Goal: Find contact information: Find contact information

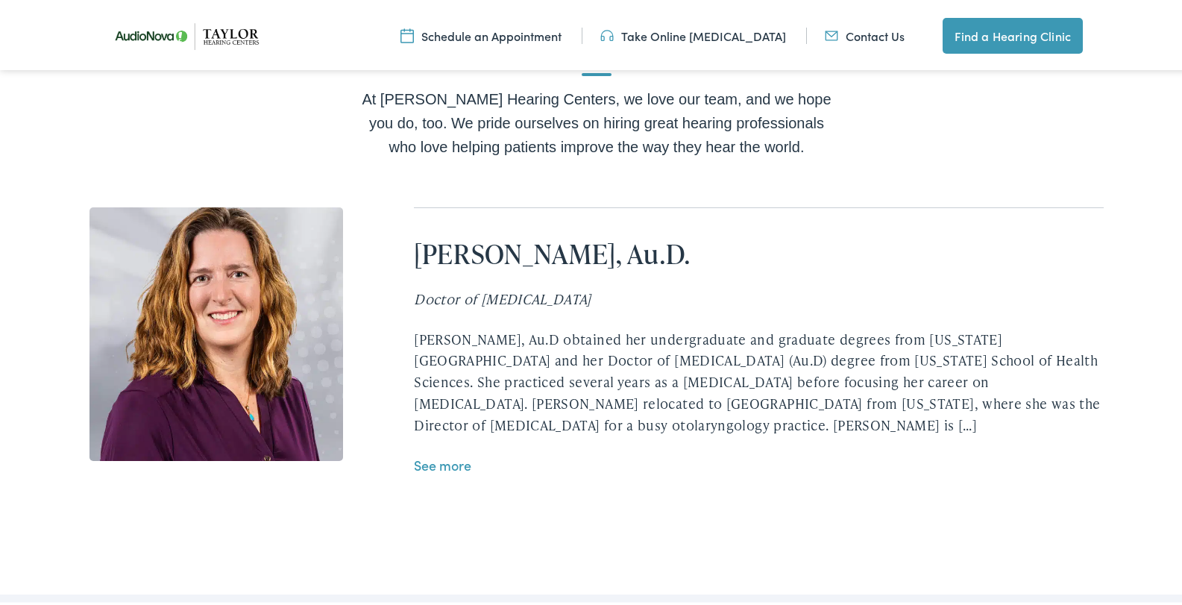
click at [438, 453] on link "See more" at bounding box center [442, 462] width 57 height 19
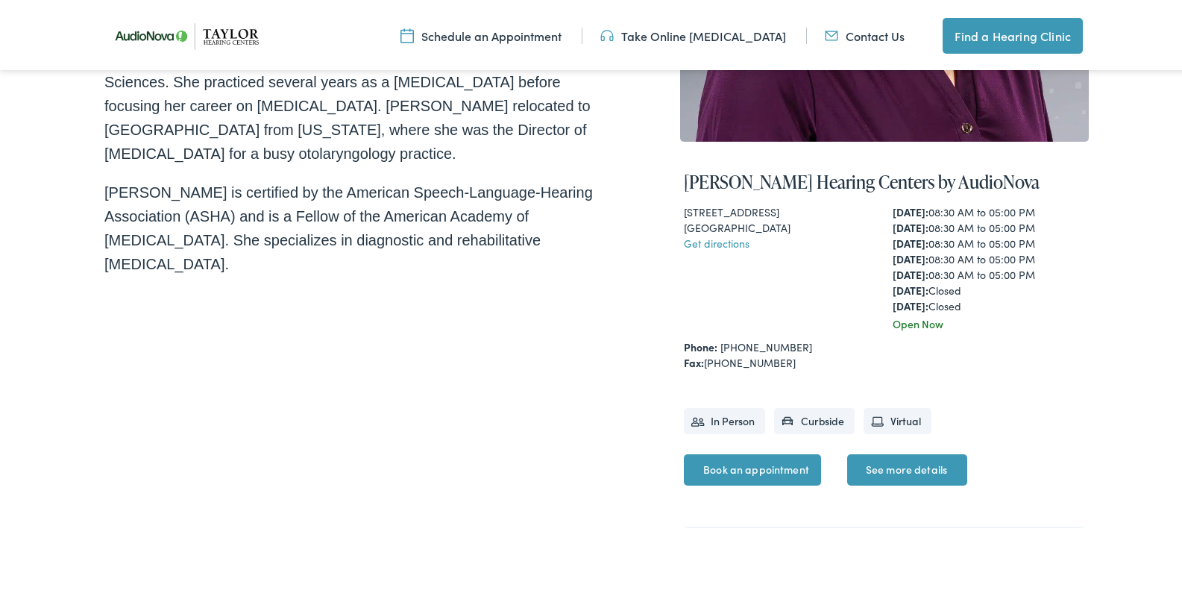
scroll to position [447, 0]
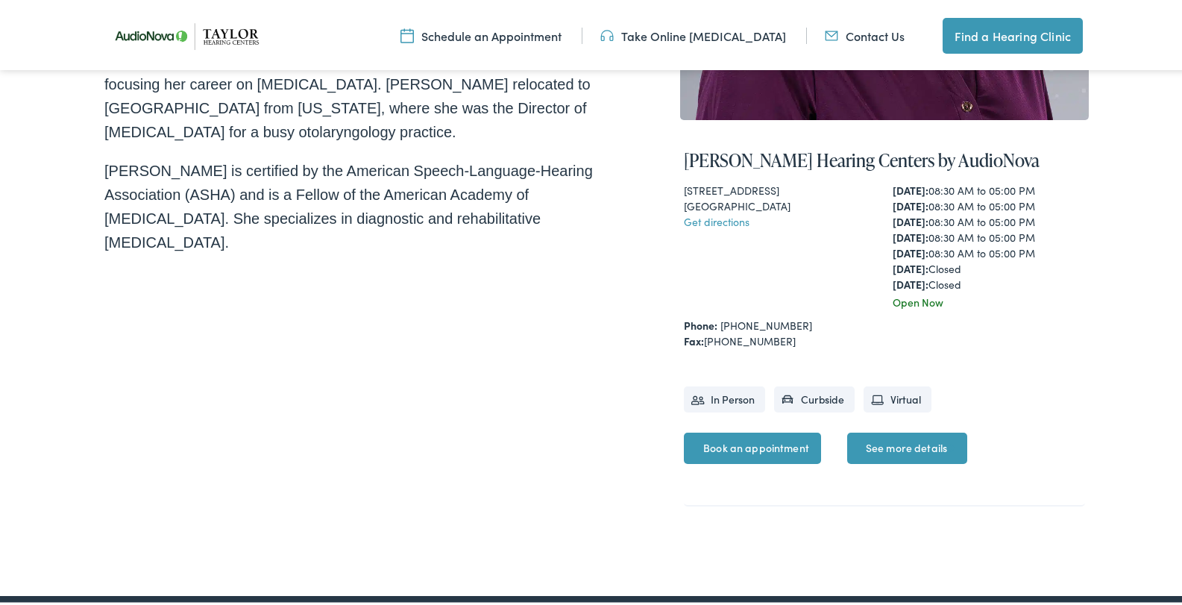
click at [687, 397] on li "In Person" at bounding box center [724, 396] width 81 height 26
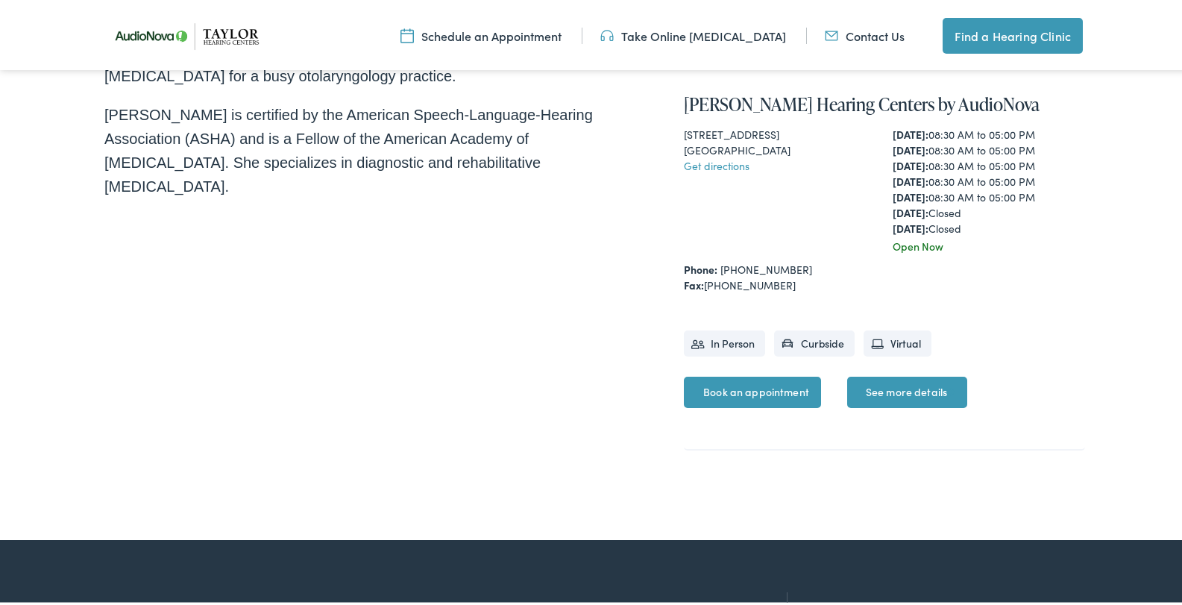
scroll to position [522, 0]
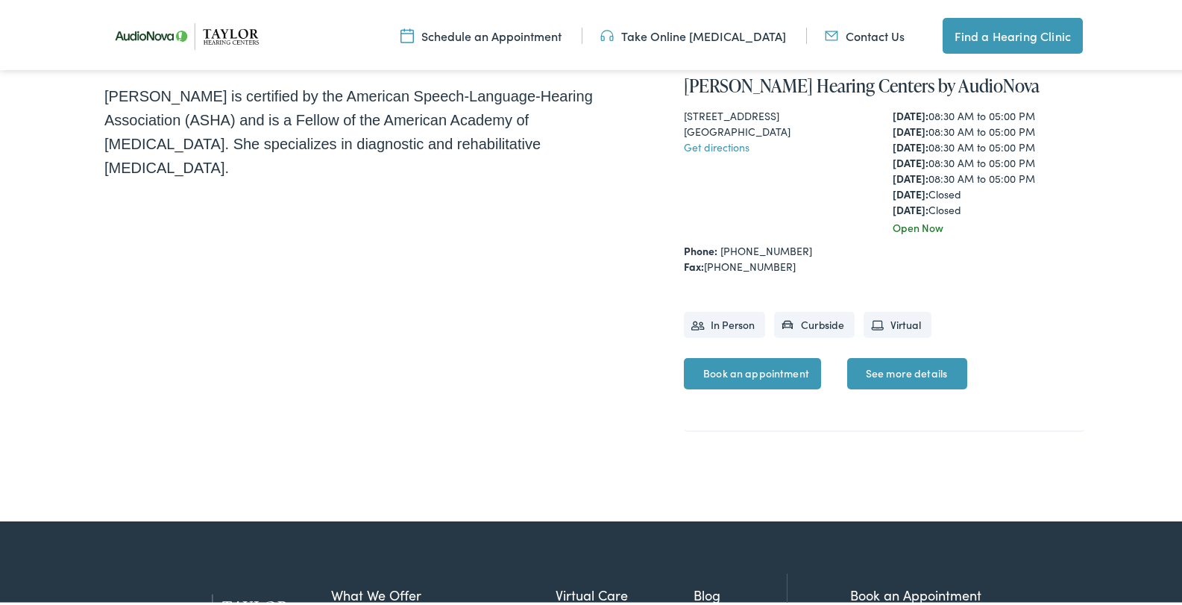
click at [901, 370] on link "See more details" at bounding box center [907, 370] width 120 height 31
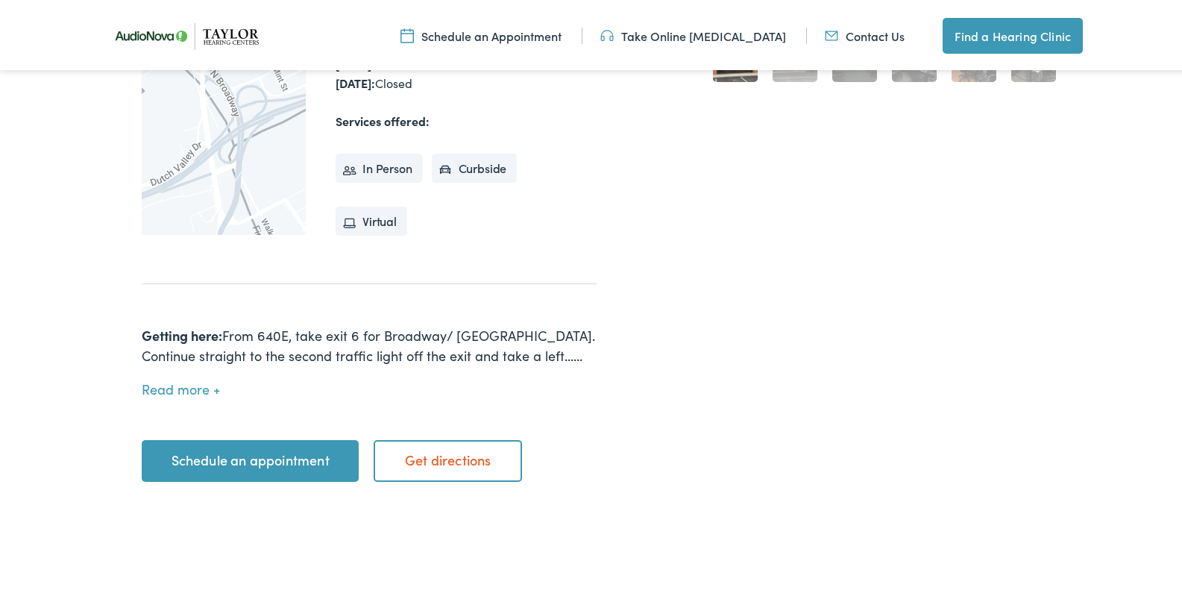
scroll to position [671, 0]
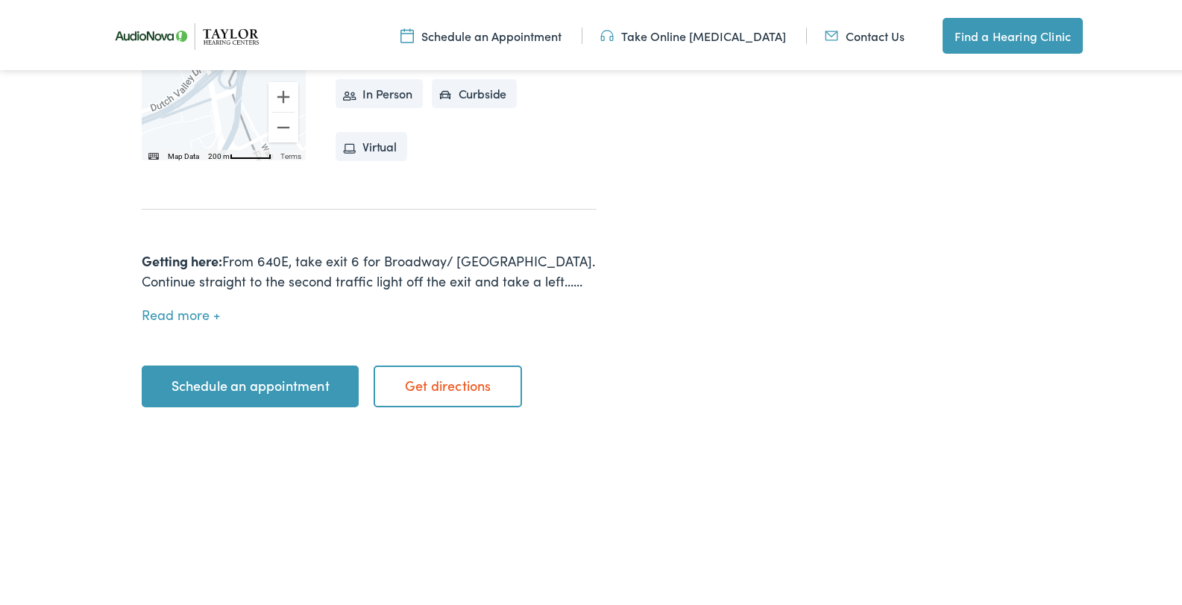
click at [174, 304] on button "Read more" at bounding box center [181, 312] width 78 height 16
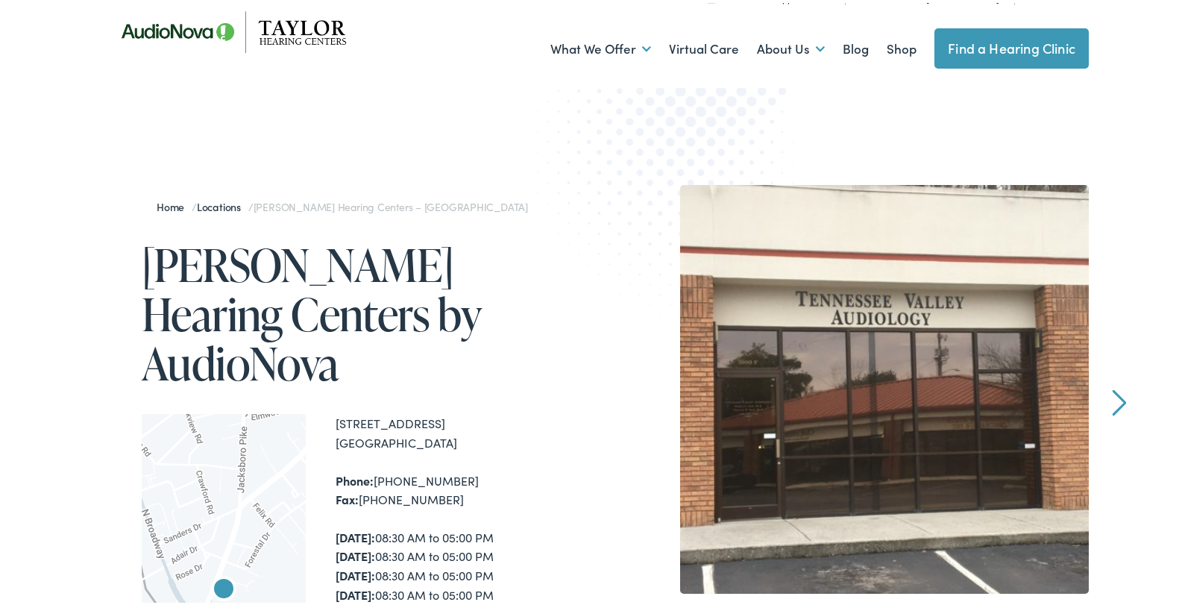
scroll to position [0, 0]
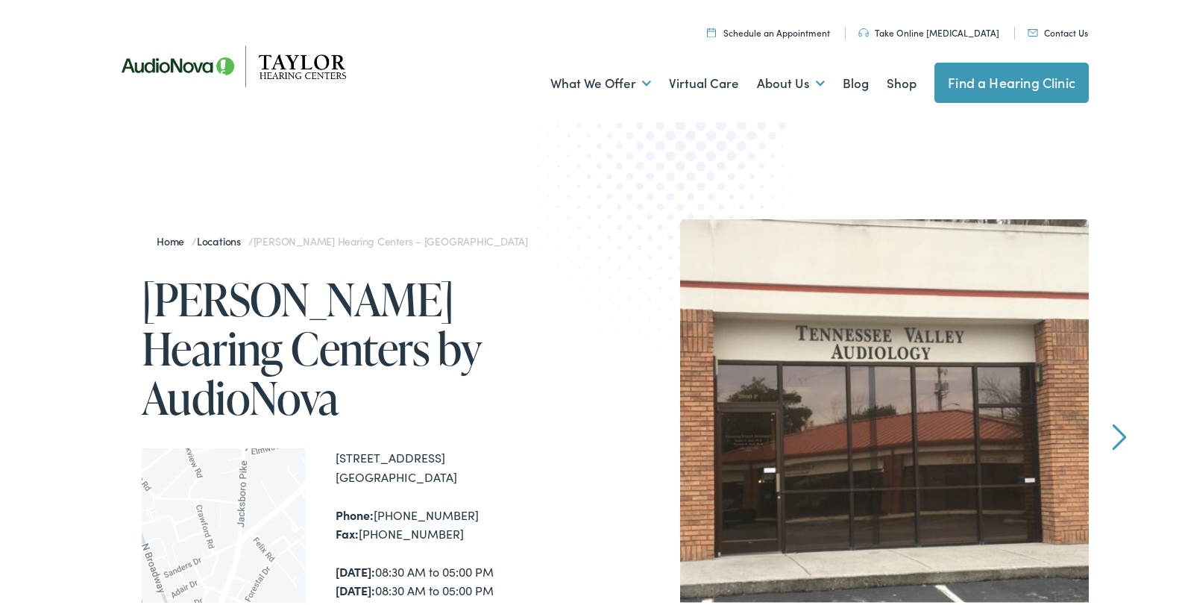
click at [1061, 30] on link "Contact Us" at bounding box center [1057, 29] width 60 height 13
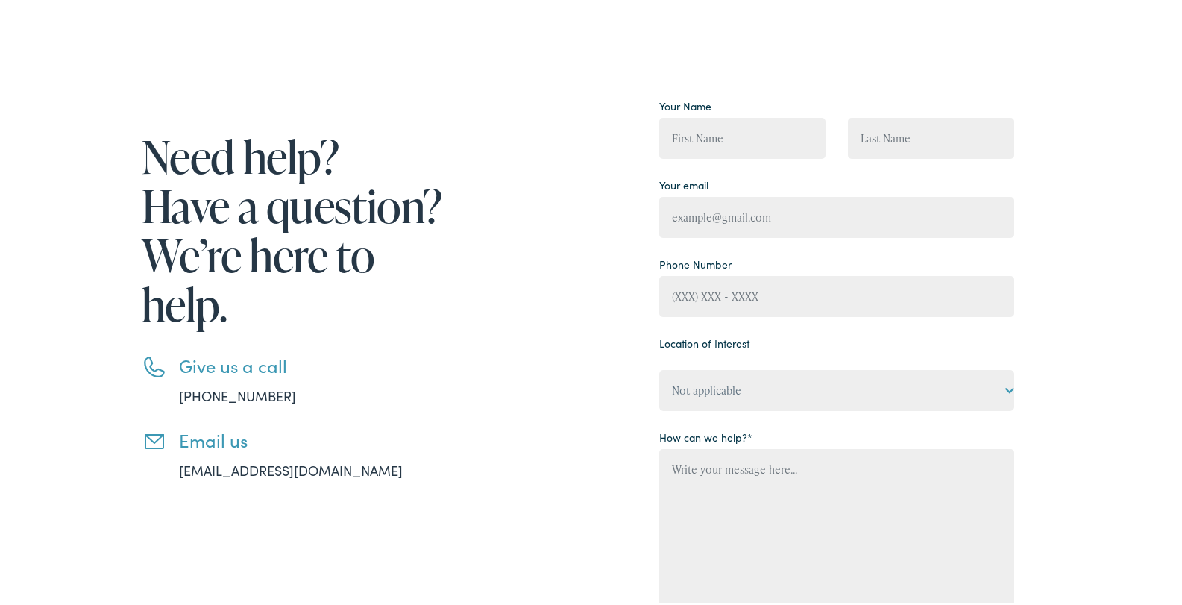
scroll to position [75, 0]
